Goal: Task Accomplishment & Management: Manage account settings

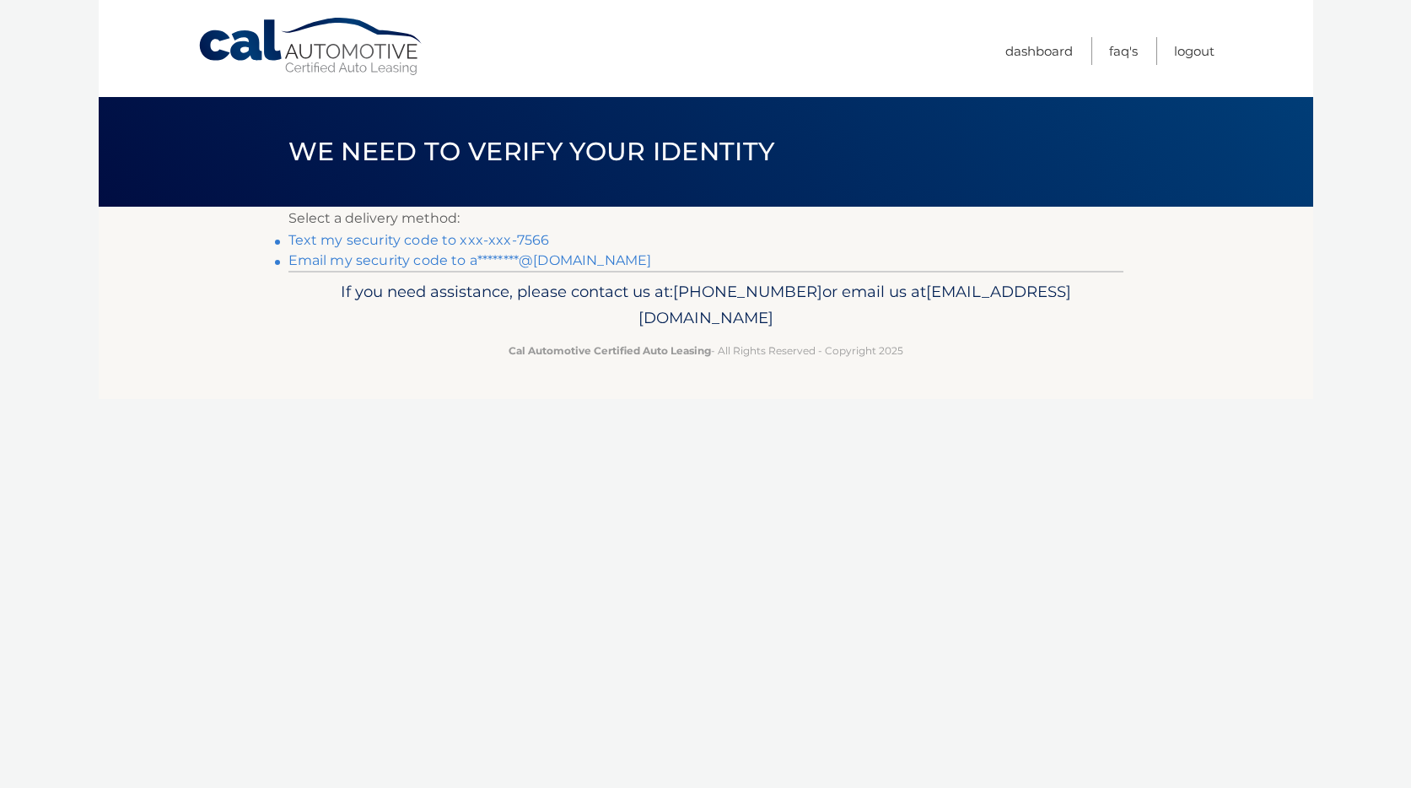
click at [485, 245] on link "Text my security code to xxx-xxx-7566" at bounding box center [418, 240] width 261 height 16
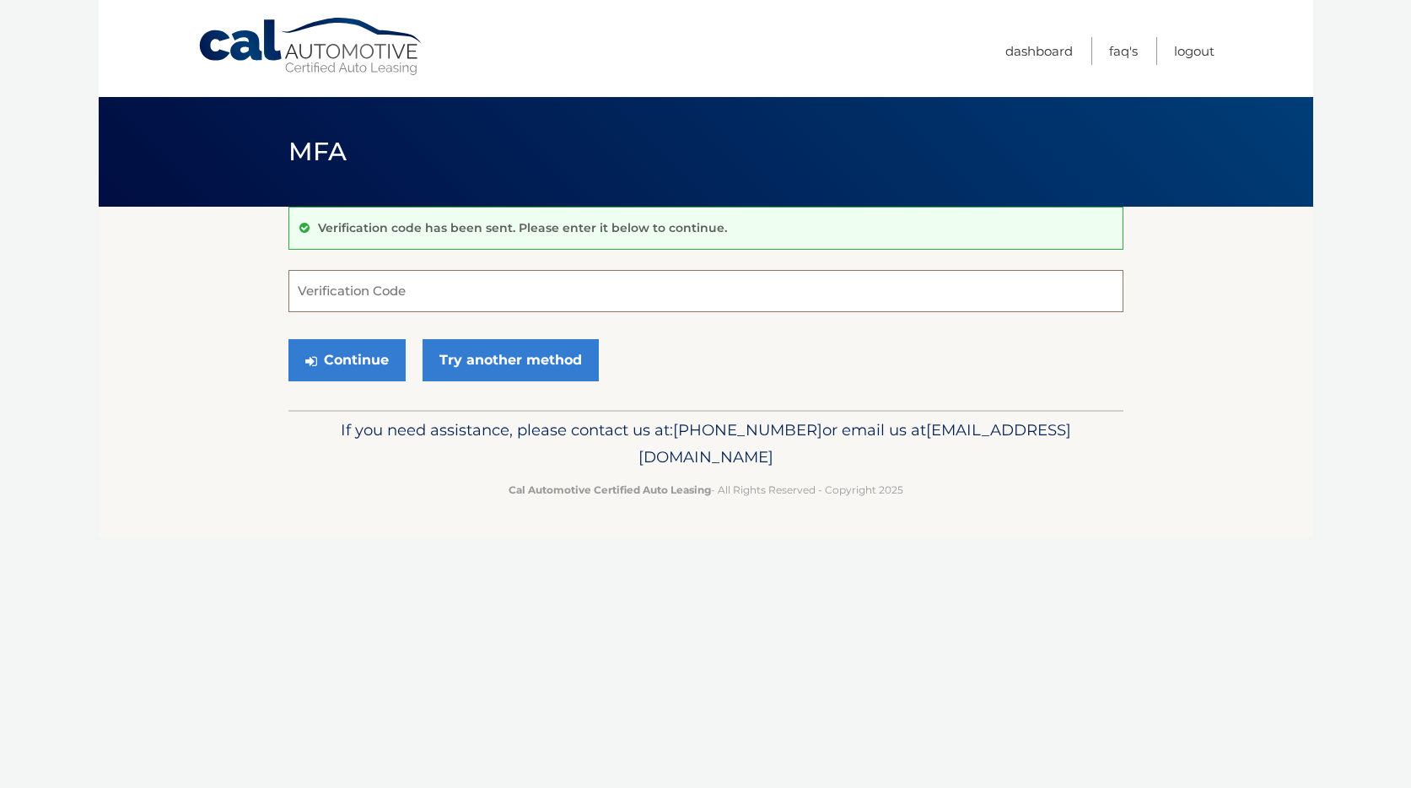
click at [436, 293] on input "Verification Code" at bounding box center [705, 291] width 835 height 42
type input "272770"
click at [382, 346] on button "Continue" at bounding box center [346, 360] width 117 height 42
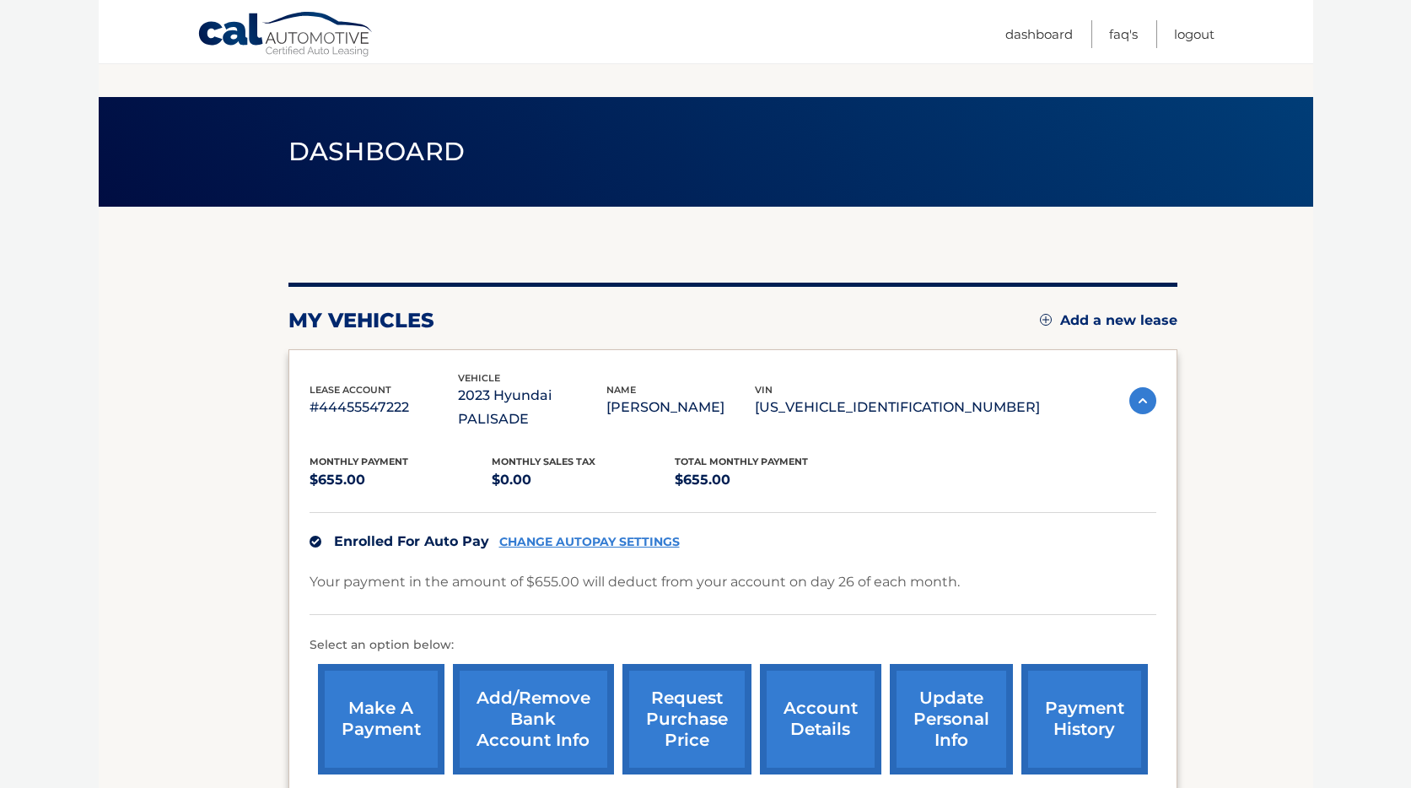
scroll to position [170, 0]
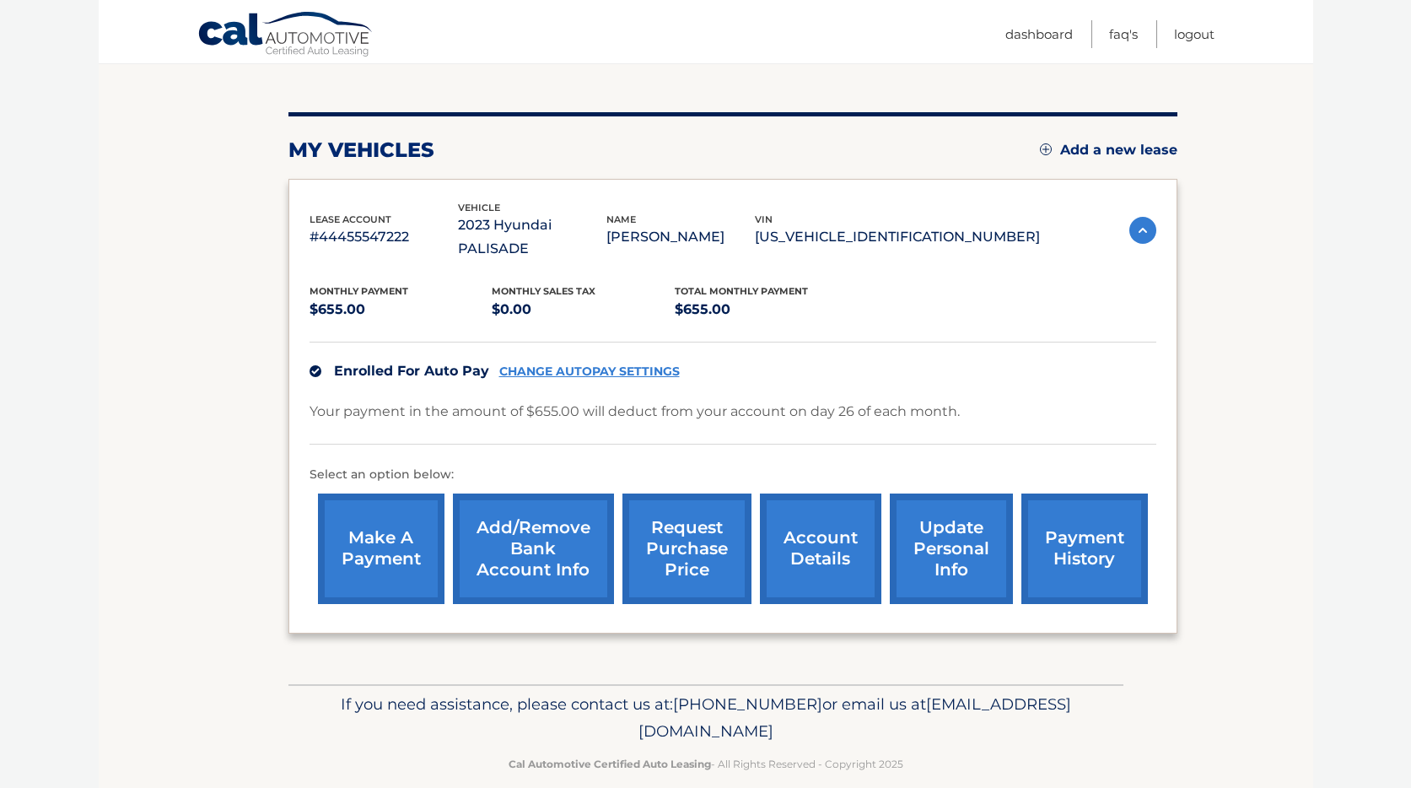
click at [966, 572] on link "update personal info" at bounding box center [951, 548] width 123 height 110
click at [806, 529] on link "account details" at bounding box center [820, 548] width 121 height 110
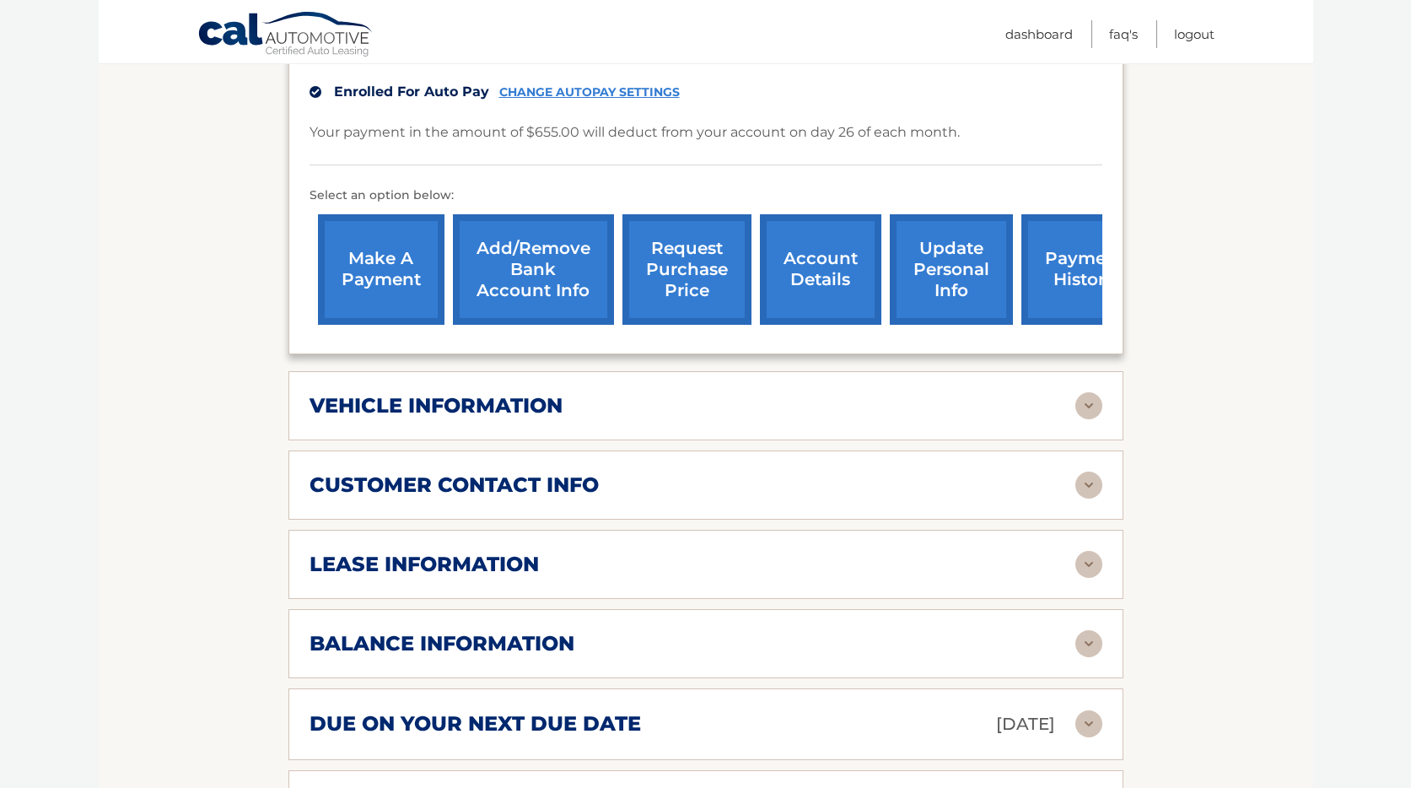
scroll to position [525, 0]
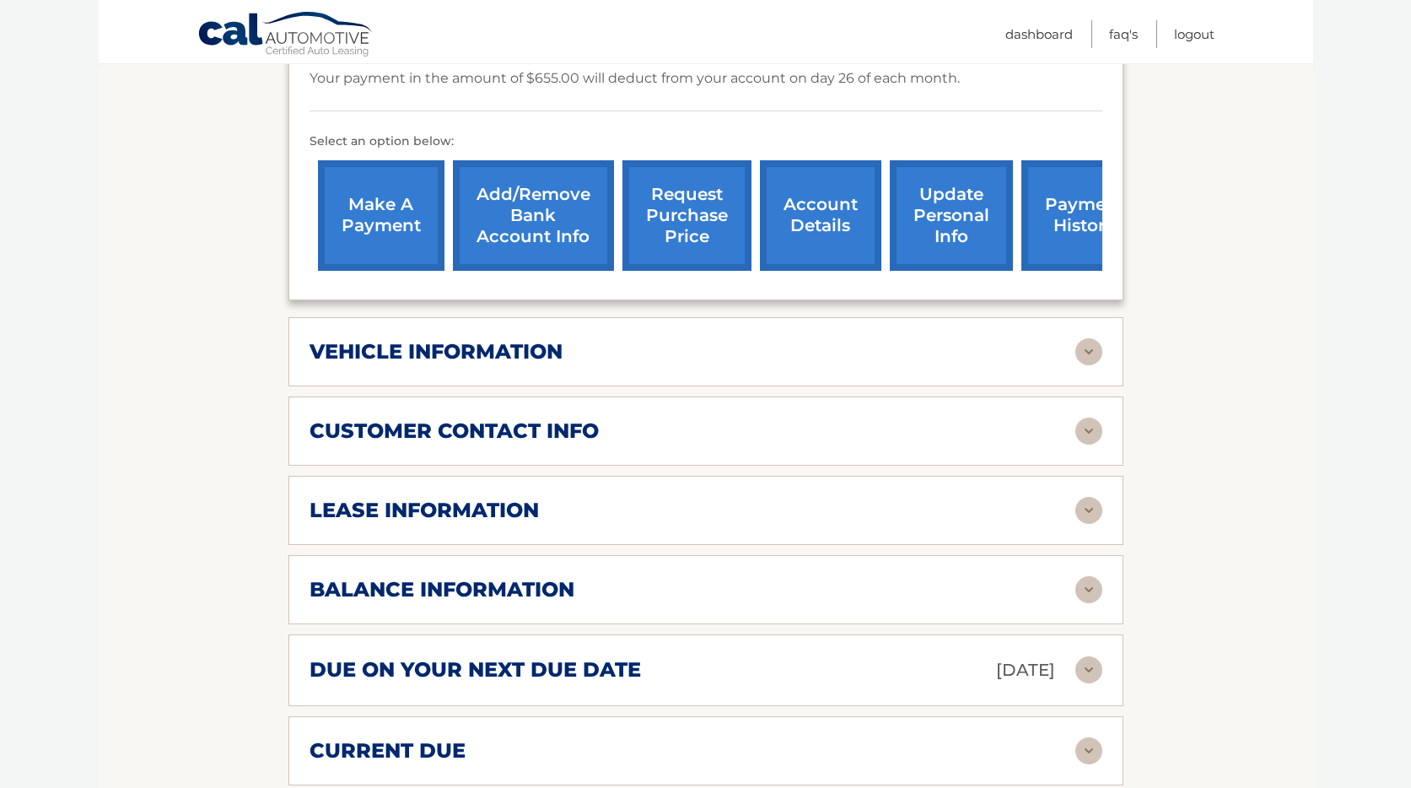
click at [948, 339] on div "vehicle information" at bounding box center [692, 351] width 766 height 25
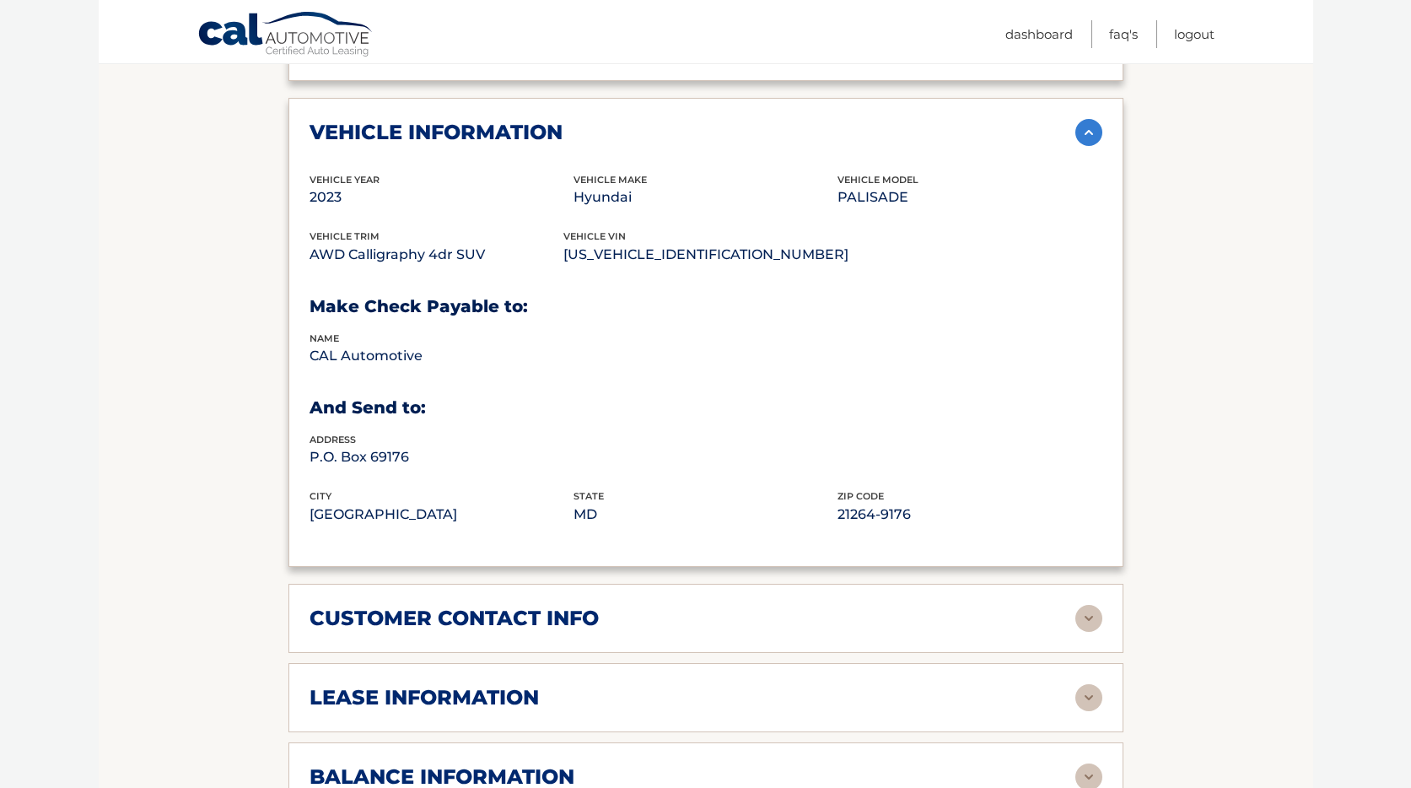
scroll to position [1098, 0]
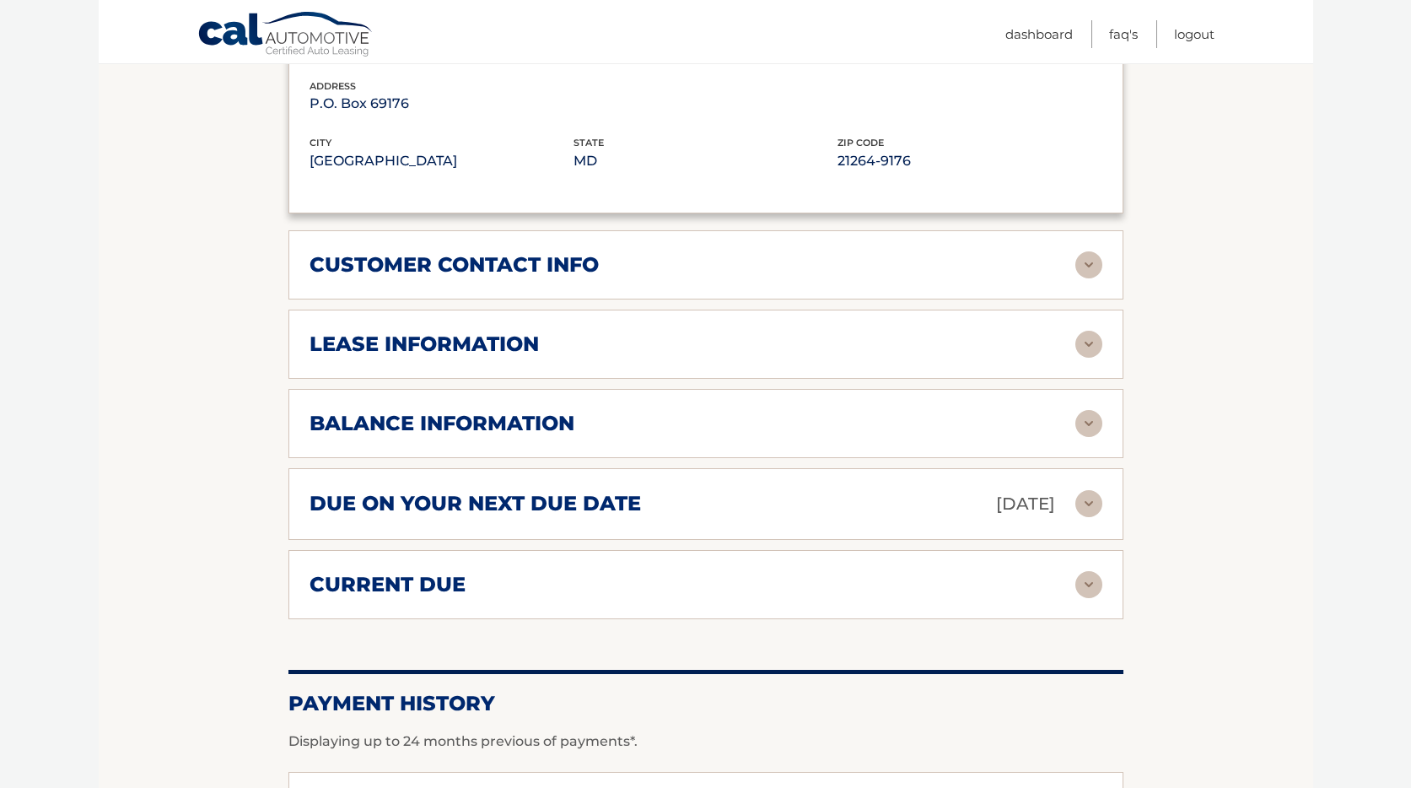
click at [781, 342] on div "lease information Contract Start Date Mar 28, 2023 Term 39 Maturity Date Jun 28…" at bounding box center [705, 343] width 835 height 69
click at [1090, 331] on img at bounding box center [1088, 344] width 27 height 27
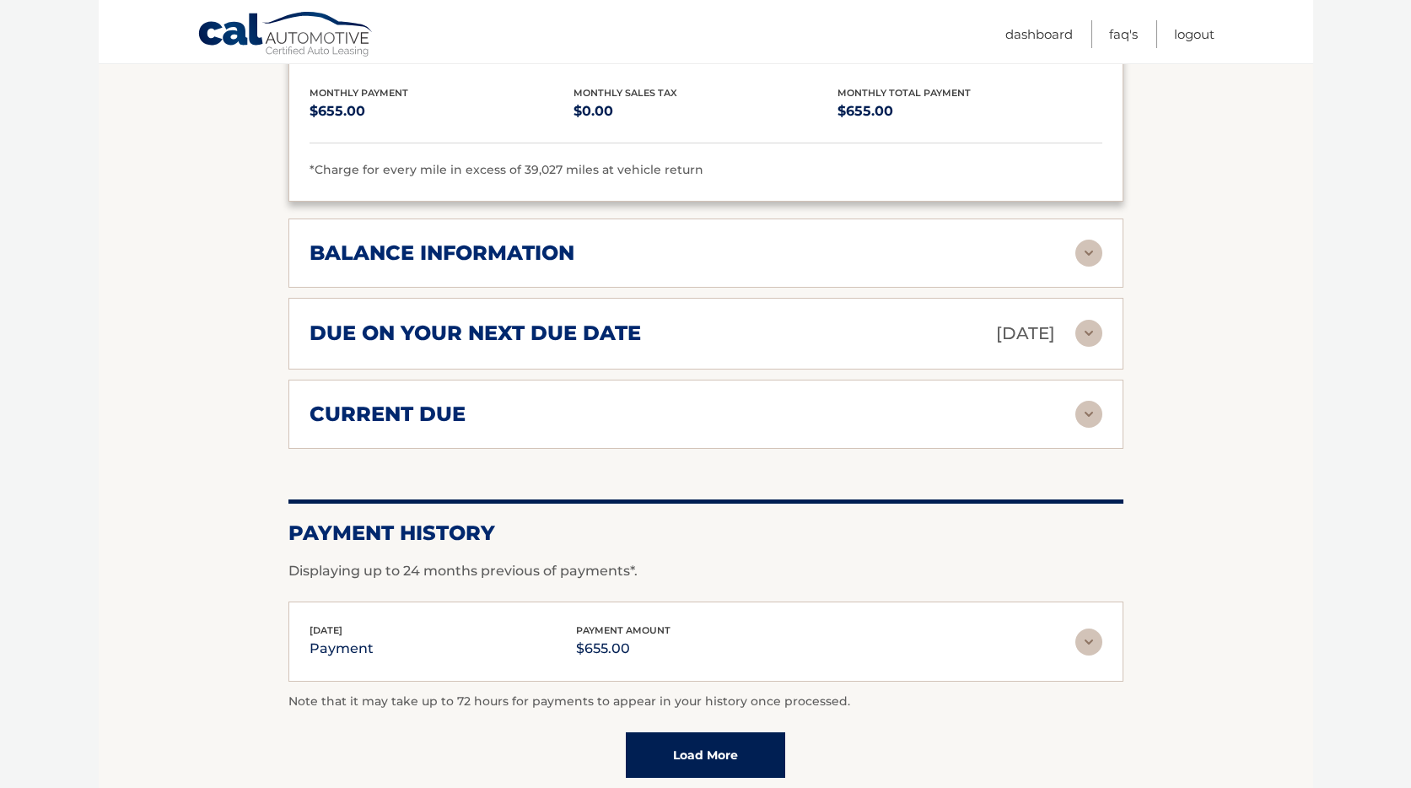
scroll to position [1601, 0]
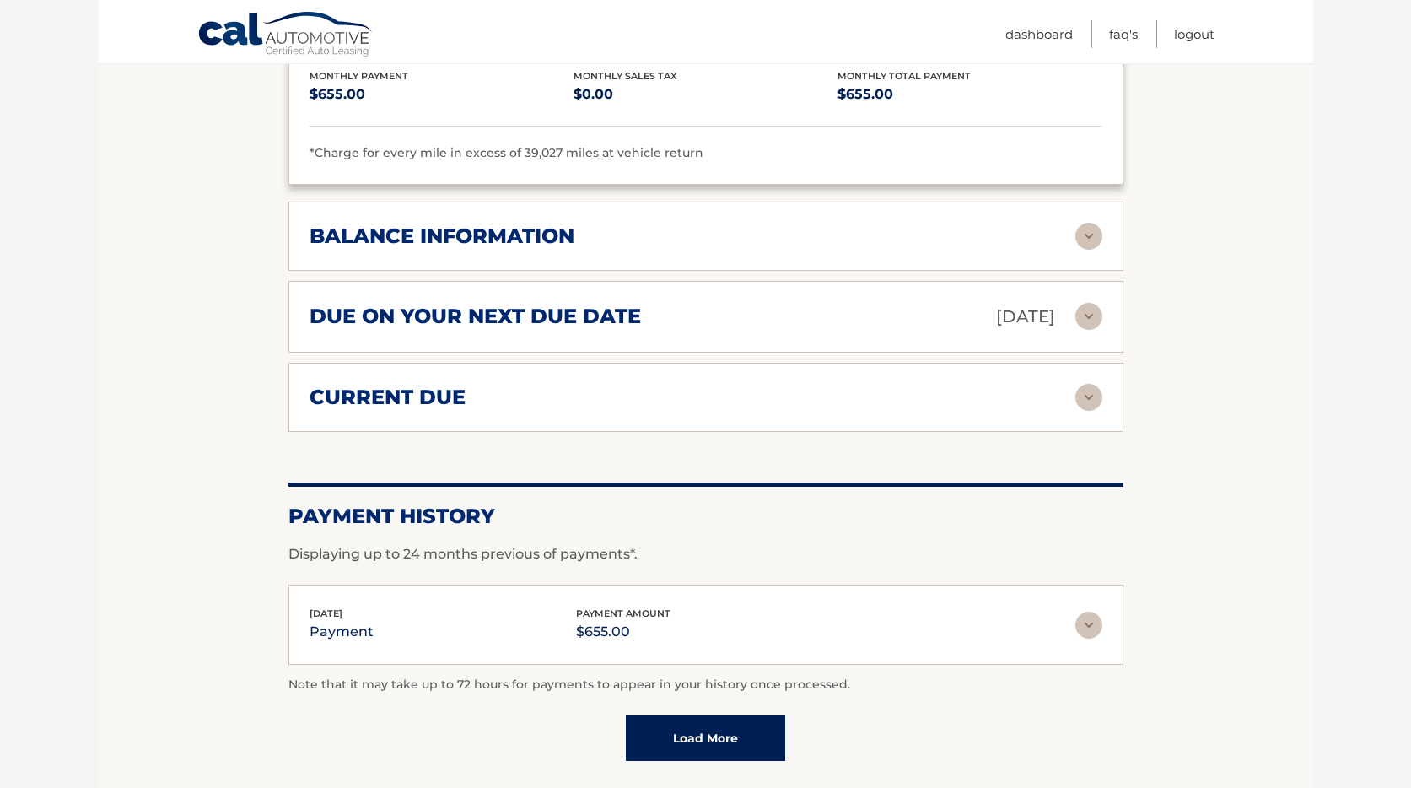
click at [1086, 384] on img at bounding box center [1088, 397] width 27 height 27
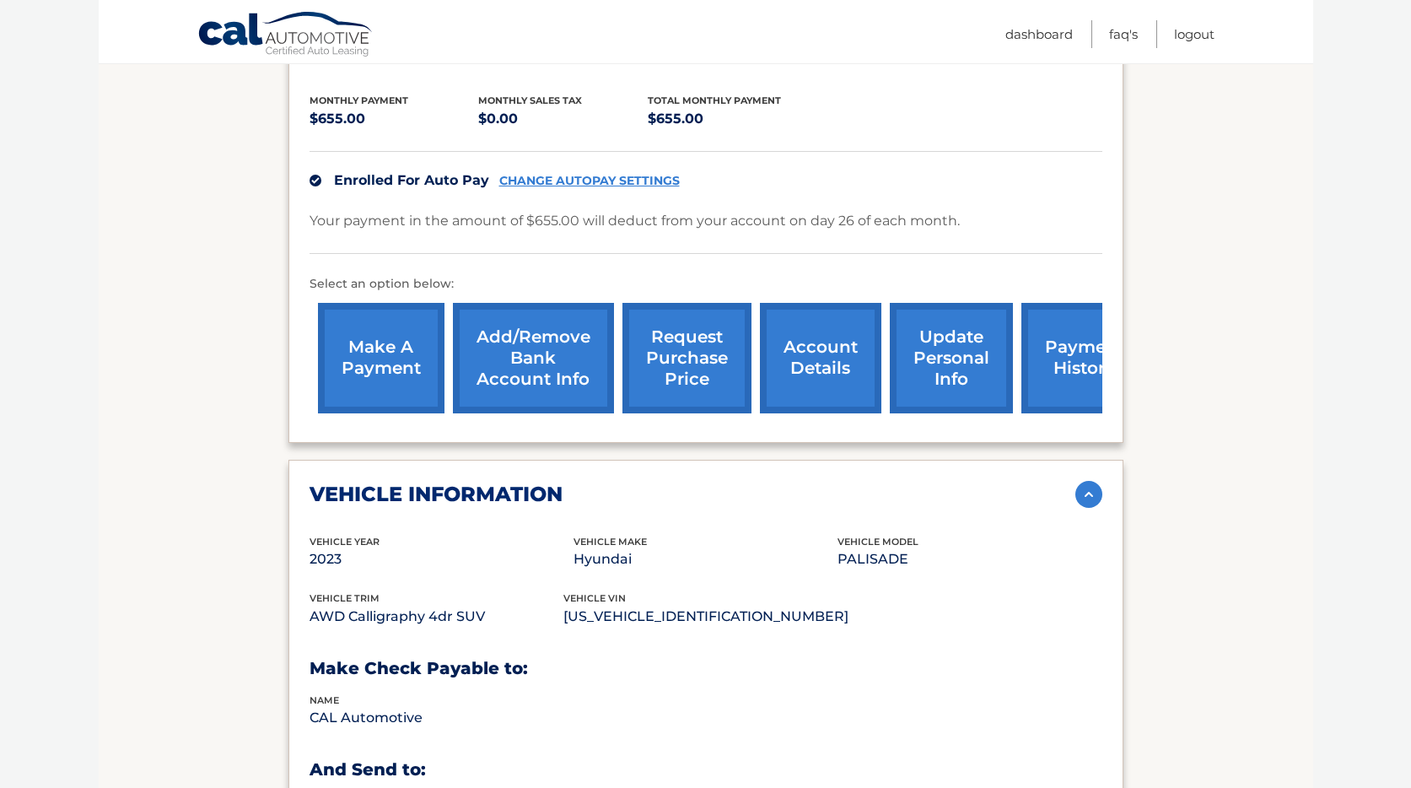
scroll to position [0, 0]
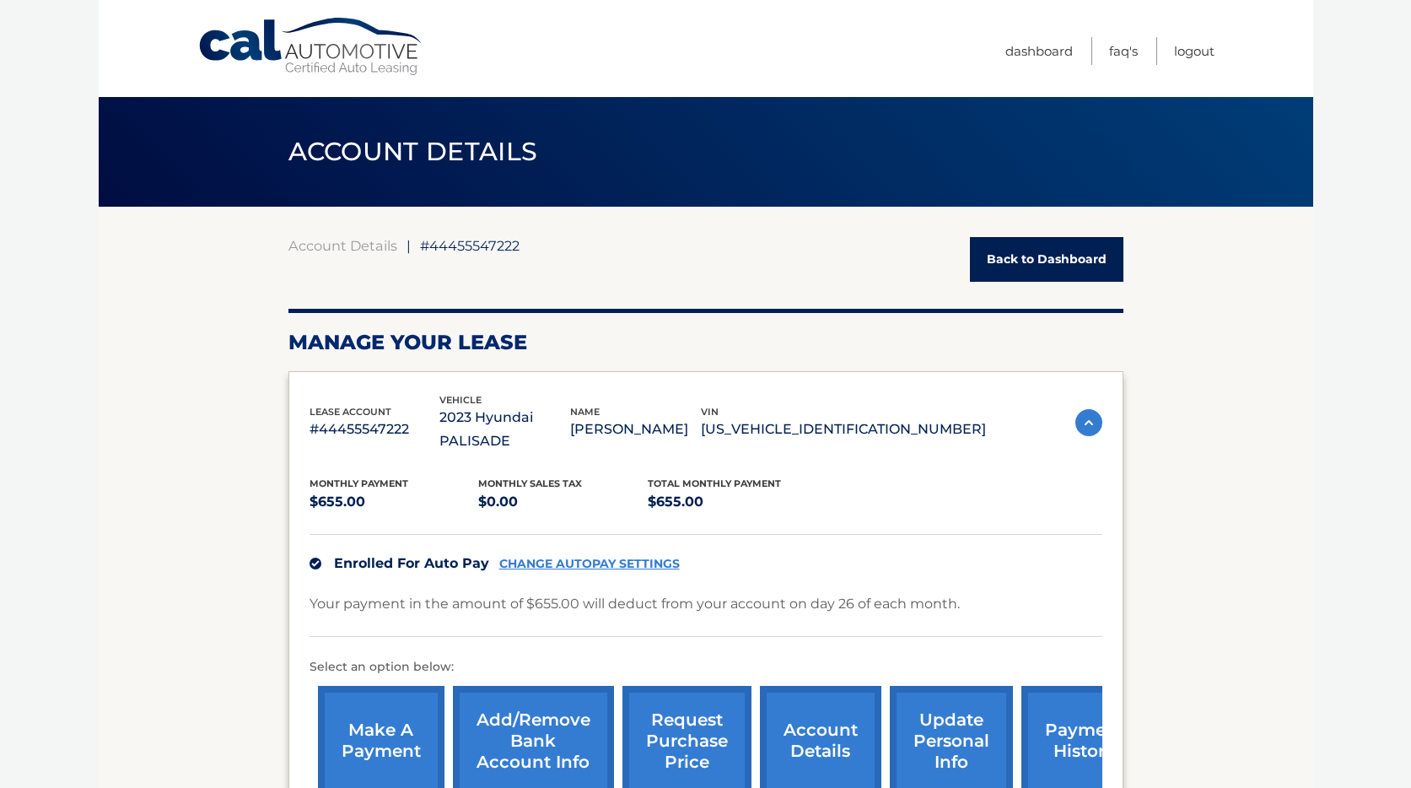
click at [1029, 264] on link "Back to Dashboard" at bounding box center [1046, 259] width 153 height 45
